Goal: Transaction & Acquisition: Book appointment/travel/reservation

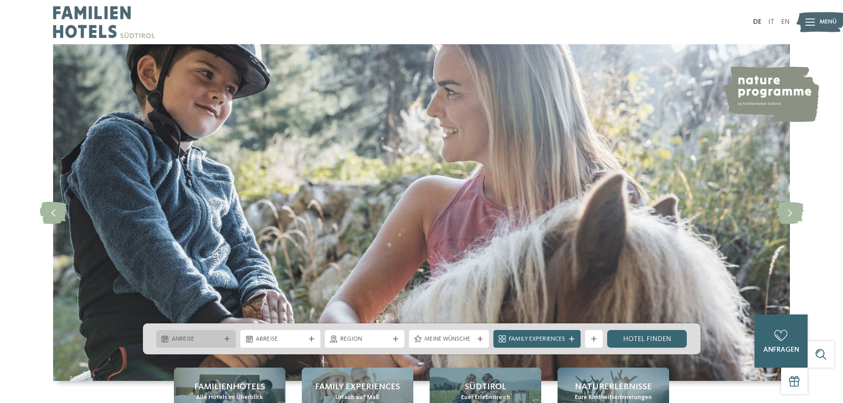
click at [207, 331] on div "Anreise" at bounding box center [196, 339] width 80 height 18
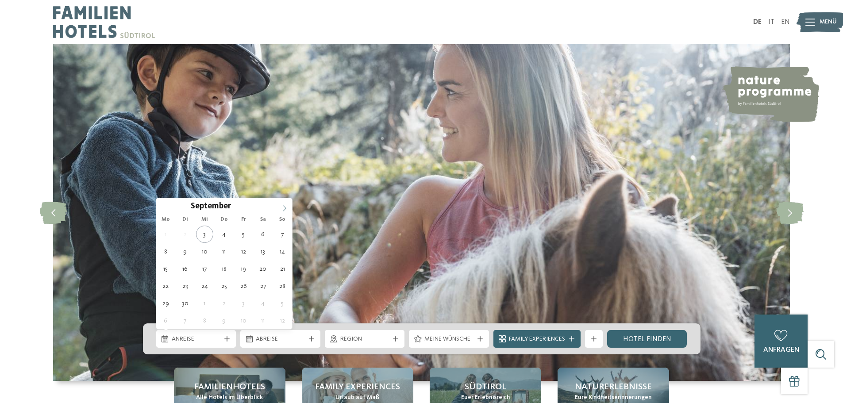
click at [280, 212] on span at bounding box center [284, 205] width 15 height 15
click at [282, 209] on icon at bounding box center [285, 208] width 6 height 6
type div "14.11.2025"
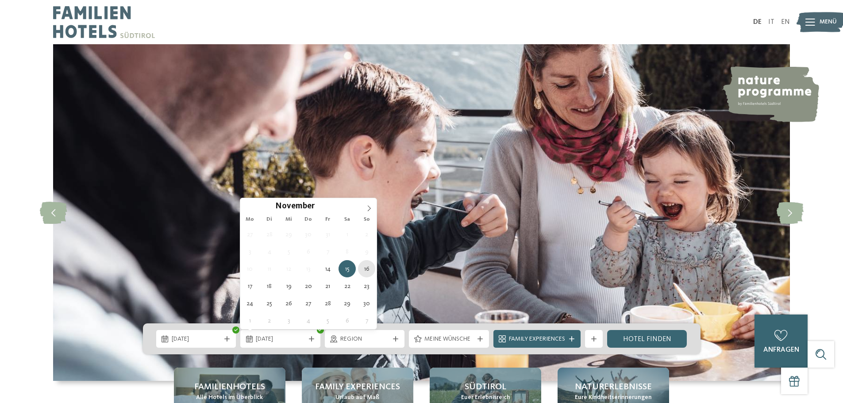
type div "16.11.2025"
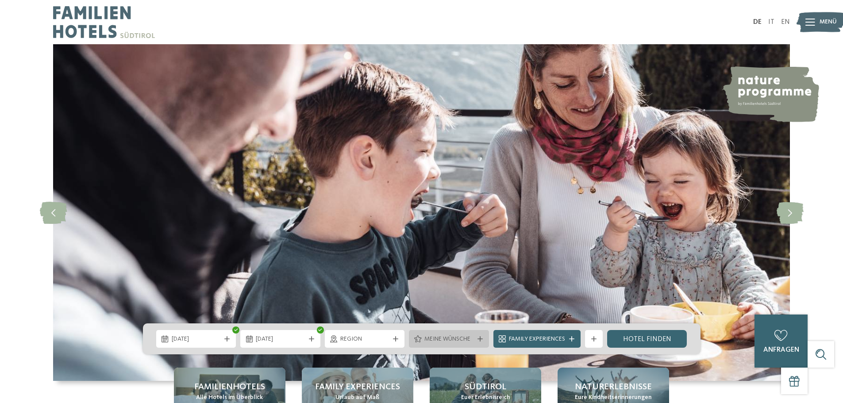
click at [454, 340] on span "Meine Wünsche" at bounding box center [449, 339] width 49 height 9
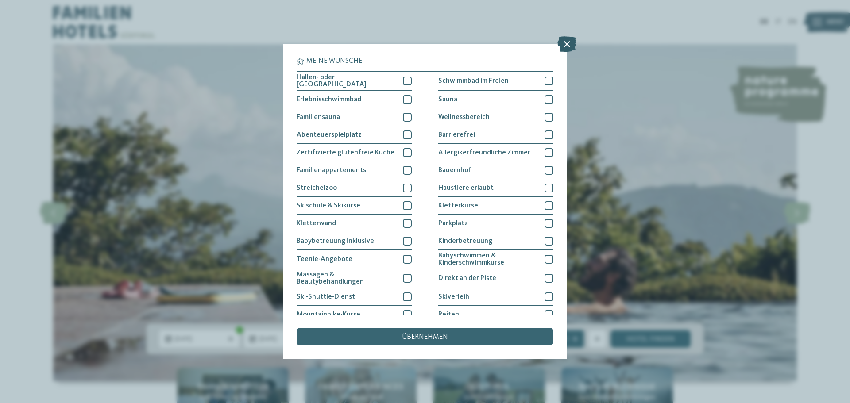
click at [569, 42] on icon at bounding box center [566, 43] width 19 height 15
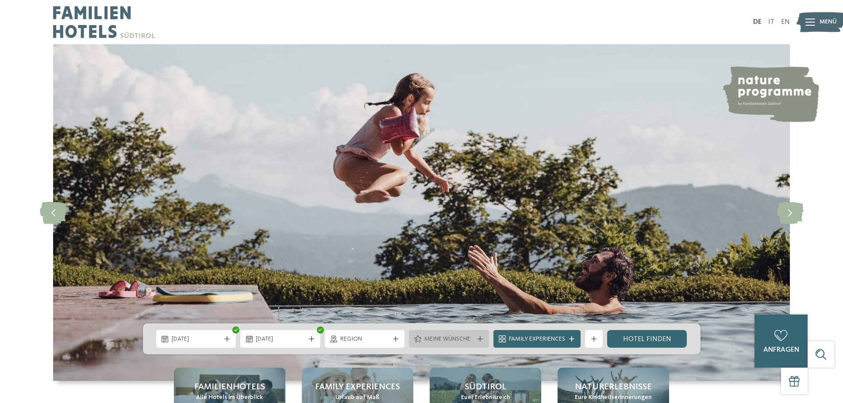
click at [482, 340] on icon at bounding box center [480, 339] width 5 height 5
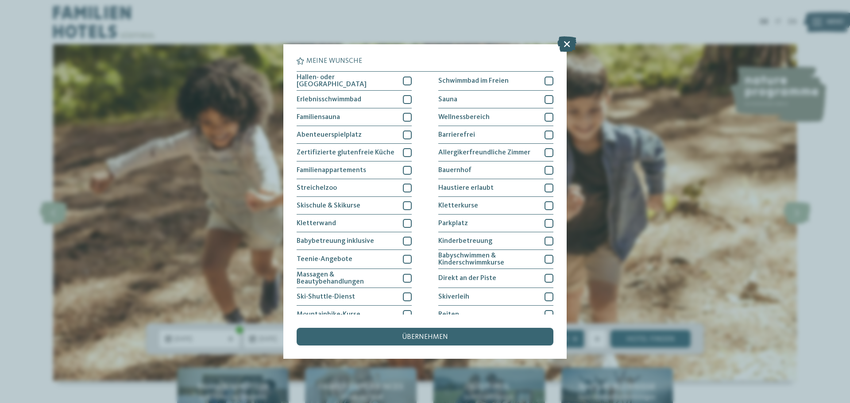
click at [562, 43] on icon at bounding box center [566, 43] width 19 height 15
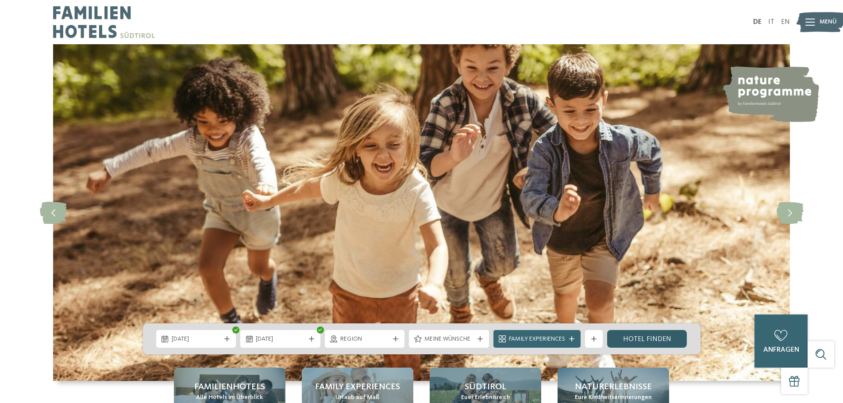
click at [656, 339] on link "Hotel finden" at bounding box center [647, 339] width 80 height 18
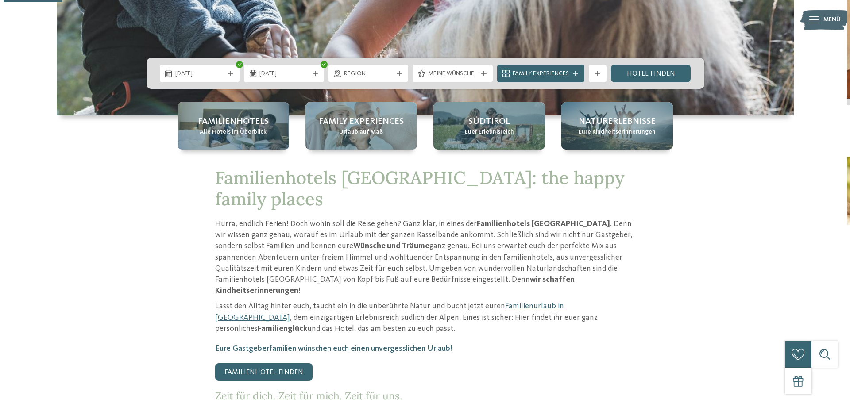
scroll to position [44, 0]
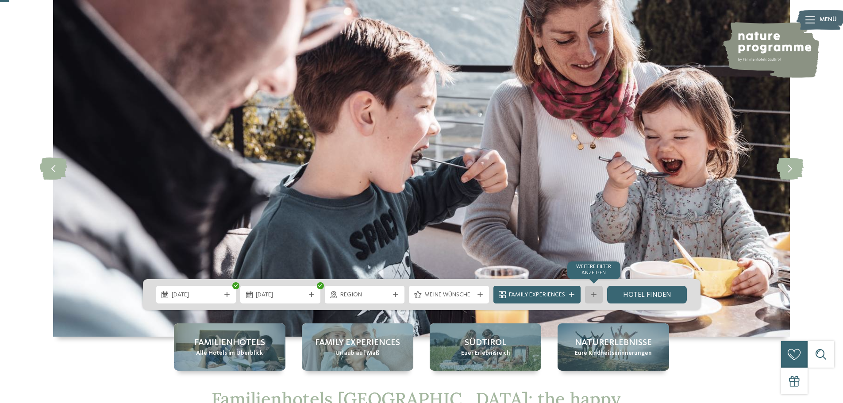
click at [589, 290] on div "Weitere Filter anzeigen" at bounding box center [594, 295] width 18 height 18
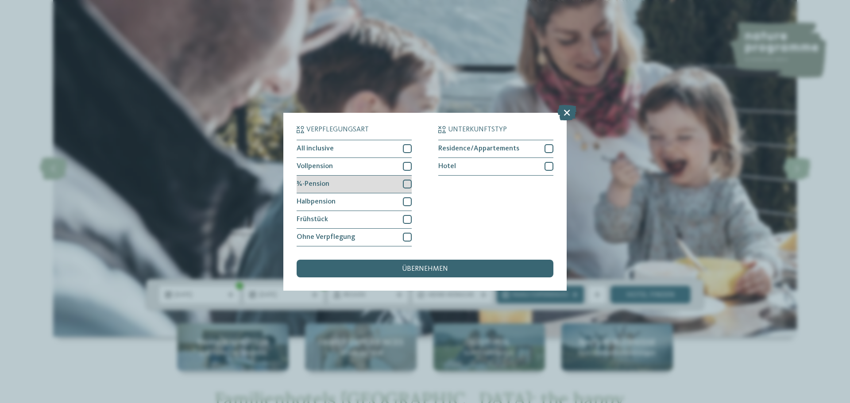
click at [409, 181] on div at bounding box center [407, 184] width 9 height 9
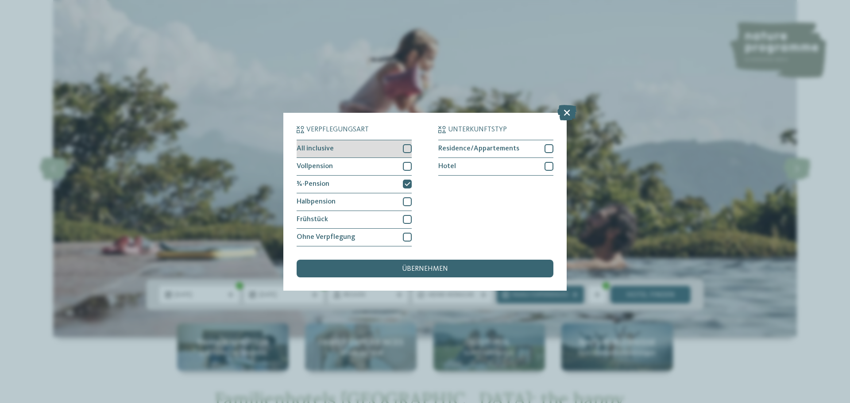
click at [408, 146] on div at bounding box center [407, 148] width 9 height 9
click at [425, 271] on span "übernehmen" at bounding box center [425, 269] width 46 height 7
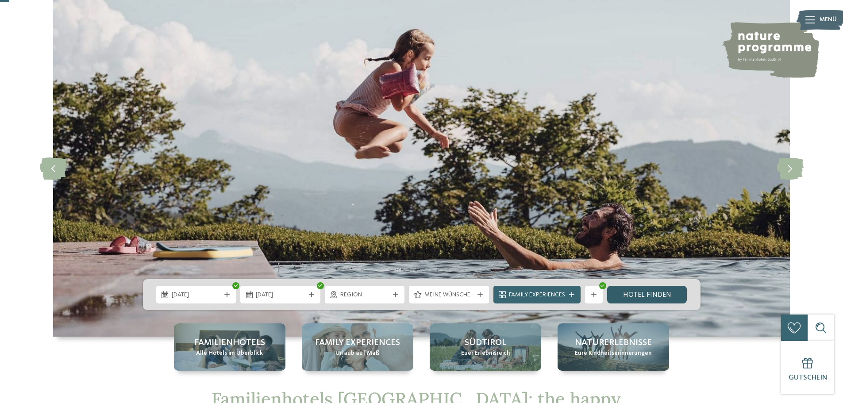
click at [658, 297] on link "Hotel finden" at bounding box center [647, 295] width 80 height 18
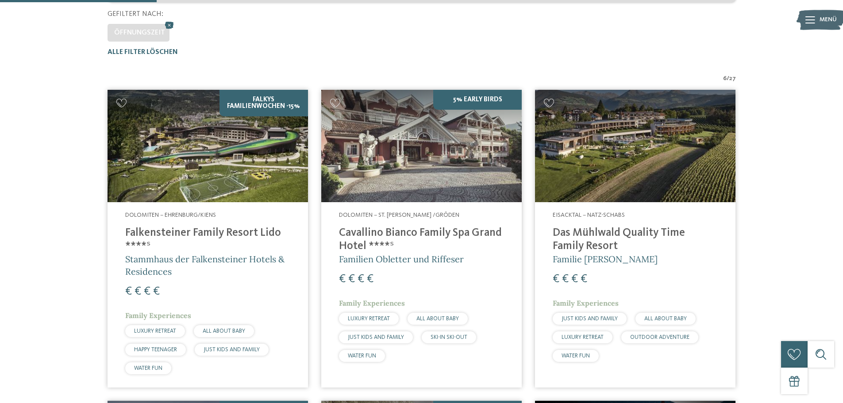
scroll to position [158, 0]
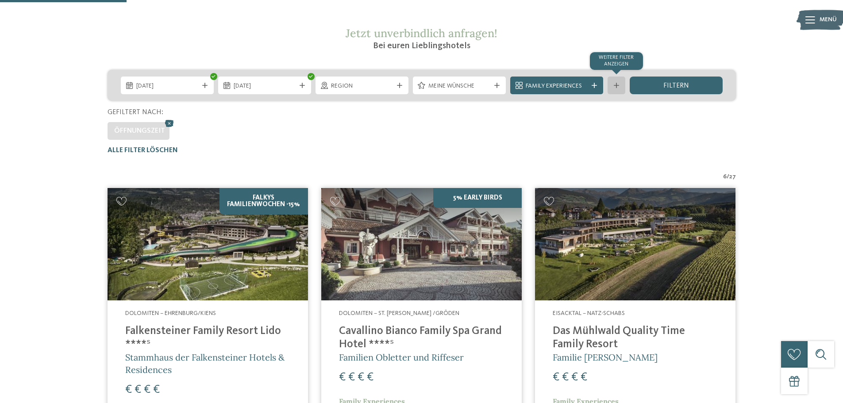
click at [623, 86] on div "Weitere Filter anzeigen" at bounding box center [617, 86] width 18 height 18
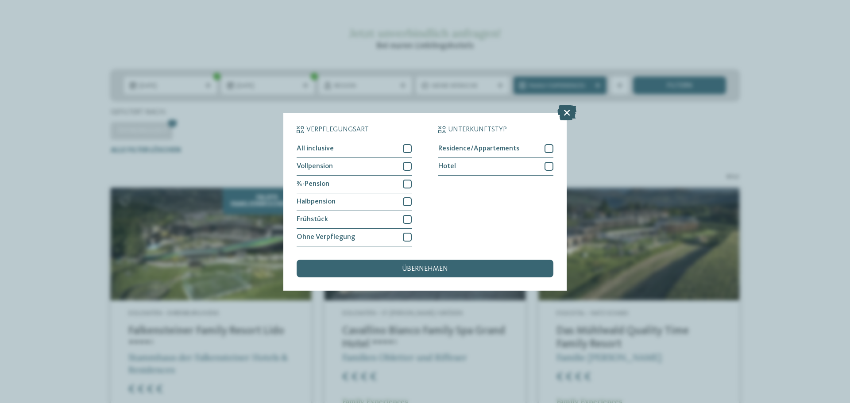
click at [563, 114] on icon at bounding box center [566, 111] width 19 height 15
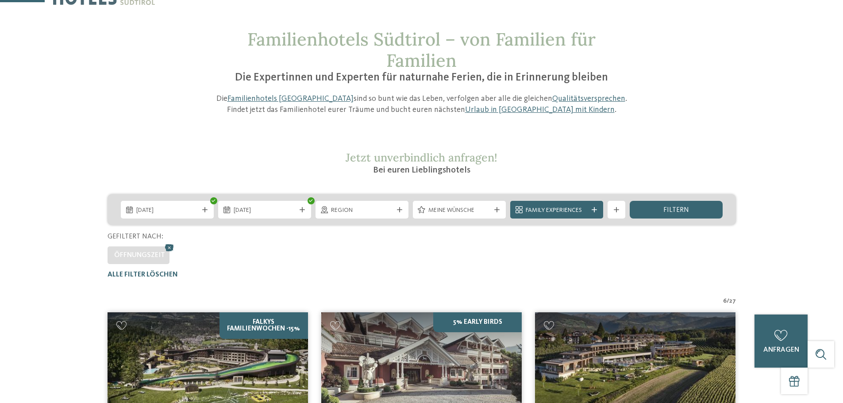
scroll to position [25, 0]
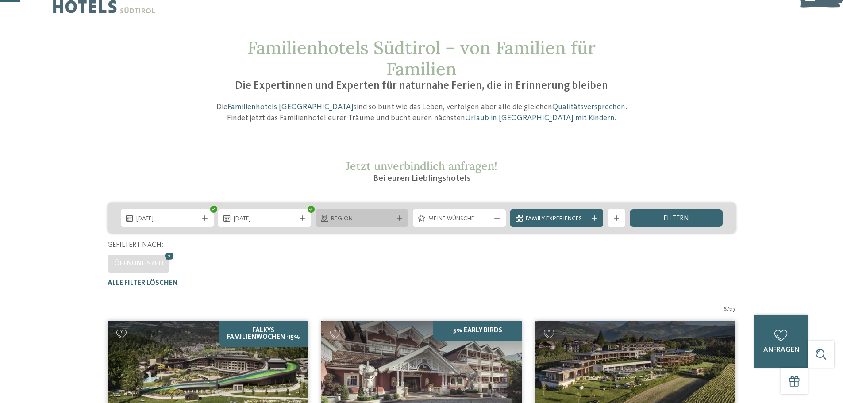
click at [354, 215] on span "Region" at bounding box center [362, 219] width 62 height 9
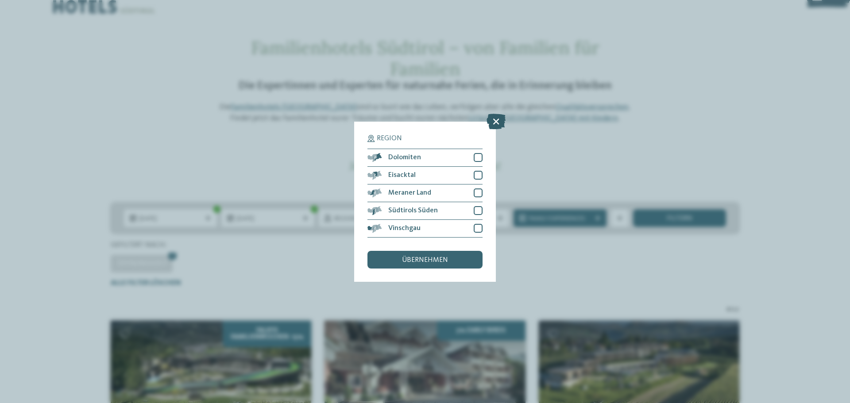
click at [496, 123] on icon at bounding box center [496, 120] width 19 height 15
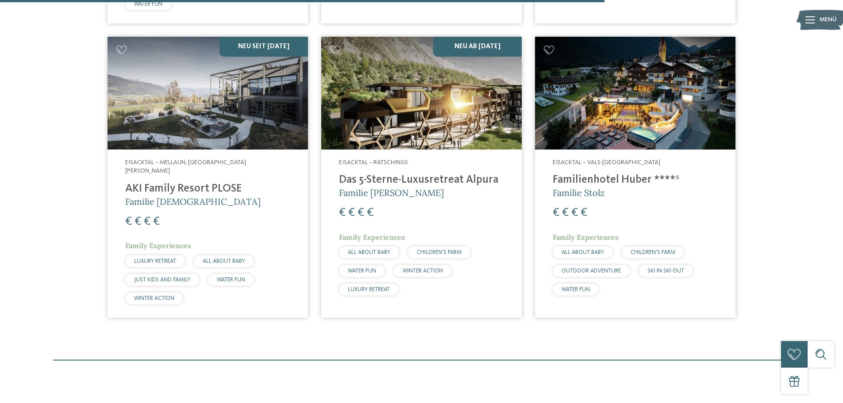
scroll to position [620, 0]
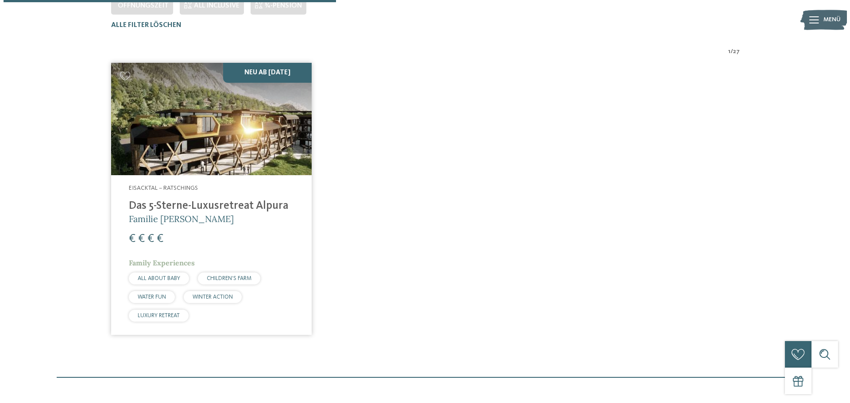
scroll to position [290, 0]
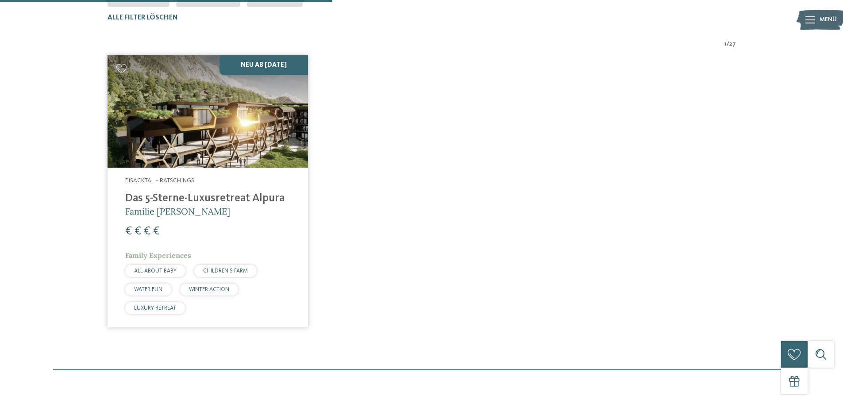
click at [182, 200] on h4 "Das 5-Sterne-Luxusretreat Alpura" at bounding box center [207, 198] width 165 height 13
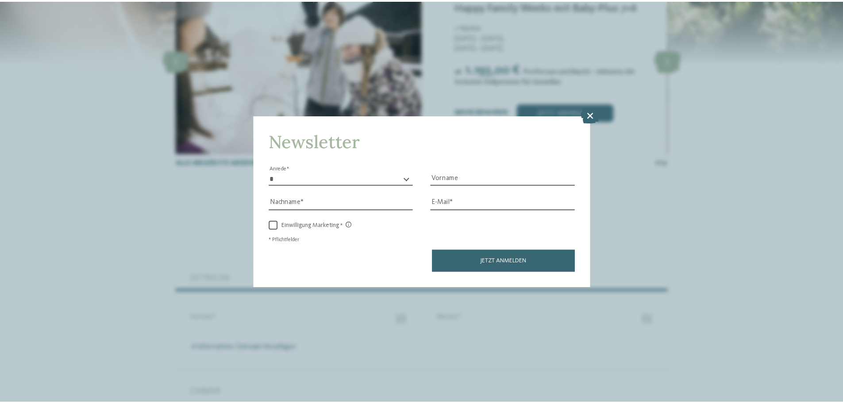
scroll to position [2480, 0]
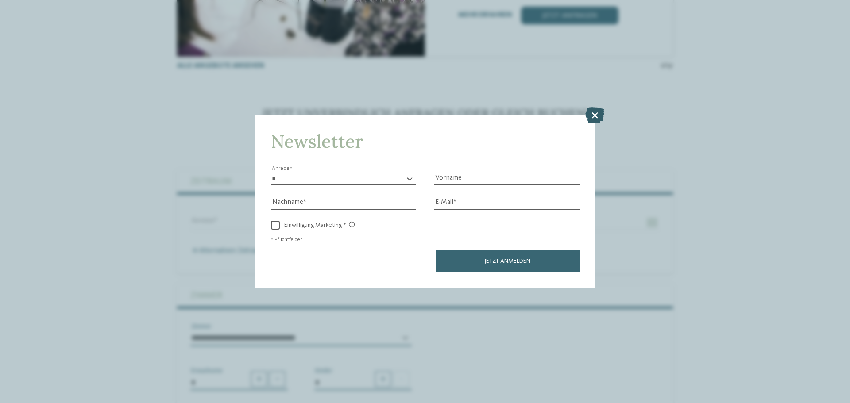
click at [595, 112] on icon at bounding box center [594, 115] width 19 height 15
